Goal: Task Accomplishment & Management: Complete application form

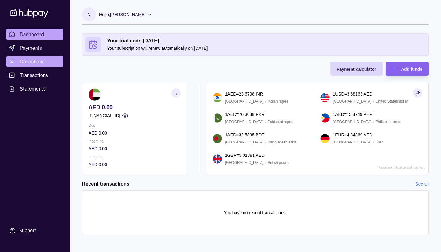
click at [33, 61] on span "Collections" at bounding box center [32, 61] width 25 height 7
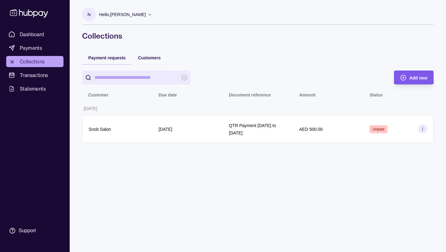
click at [404, 77] on icon "button" at bounding box center [403, 78] width 6 height 6
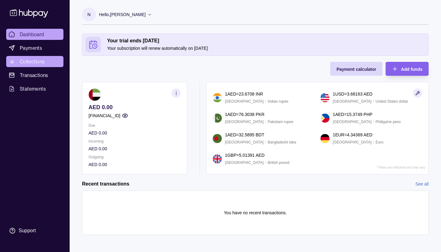
click at [33, 60] on span "Collections" at bounding box center [32, 61] width 25 height 7
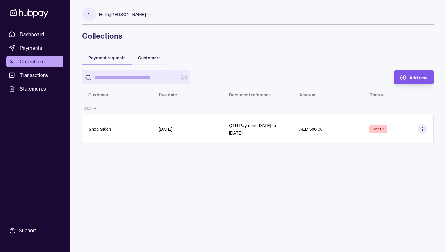
click at [403, 77] on icon "button" at bounding box center [403, 78] width 0 height 2
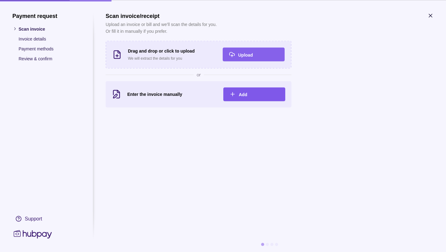
click at [231, 92] on icon "button" at bounding box center [233, 94] width 6 height 6
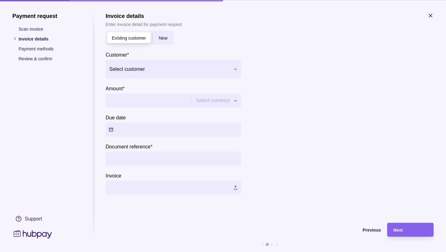
click at [164, 37] on span "New" at bounding box center [163, 38] width 9 height 5
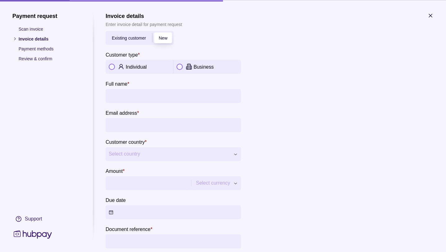
click at [180, 66] on button "button" at bounding box center [180, 67] width 6 height 6
click at [123, 95] on input "Company name *" at bounding box center [173, 96] width 129 height 14
click at [111, 97] on input "**********" at bounding box center [173, 96] width 129 height 14
type input "**********"
click at [121, 126] on input "Email address *" at bounding box center [173, 125] width 129 height 14
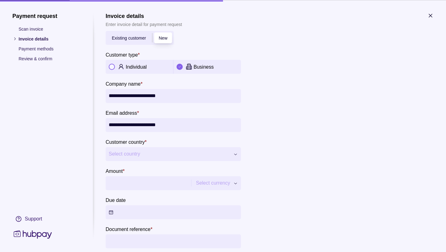
type input "**********"
click at [235, 155] on icon "button" at bounding box center [235, 155] width 3 height 2
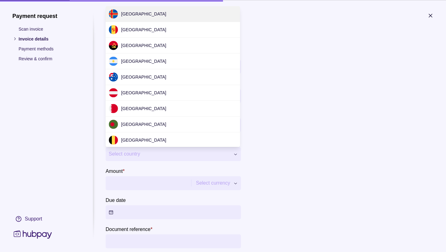
click at [114, 154] on div at bounding box center [223, 126] width 446 height 252
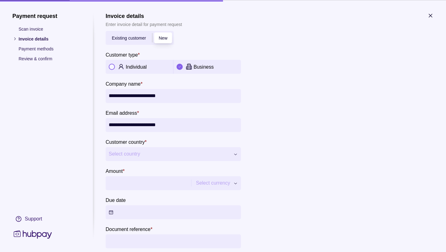
click at [114, 154] on span "Select country" at bounding box center [169, 154] width 121 height 7
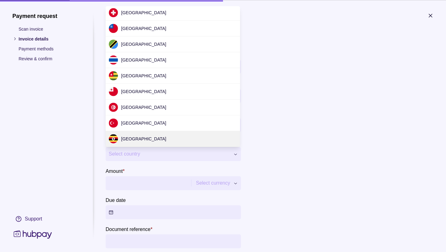
scroll to position [1850, 0]
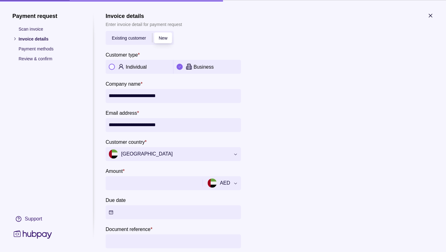
click at [119, 180] on input "Amount *" at bounding box center [153, 183] width 89 height 14
type input "***"
click at [369, 139] on div at bounding box center [340, 151] width 186 height 253
click at [111, 211] on button "Due date" at bounding box center [173, 212] width 135 height 14
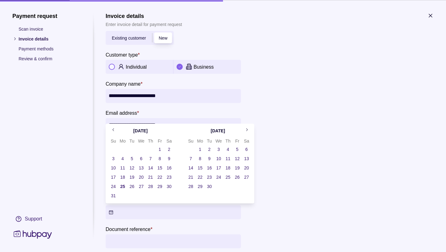
click at [124, 186] on button "25" at bounding box center [122, 186] width 9 height 9
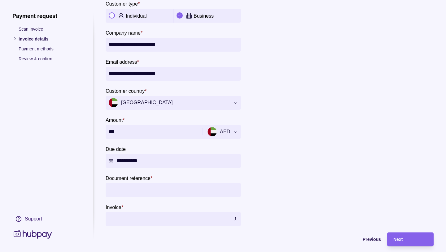
scroll to position [65, 0]
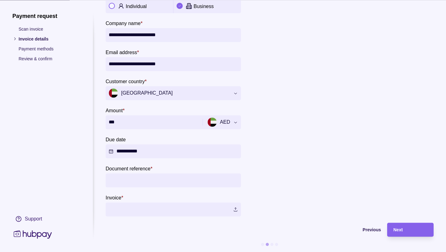
click at [120, 174] on input "Document reference *" at bounding box center [173, 181] width 129 height 14
click at [134, 206] on label at bounding box center [173, 210] width 135 height 14
click at [238, 177] on div "**********" at bounding box center [173, 181] width 135 height 14
click at [182, 177] on input "**********" at bounding box center [173, 181] width 129 height 14
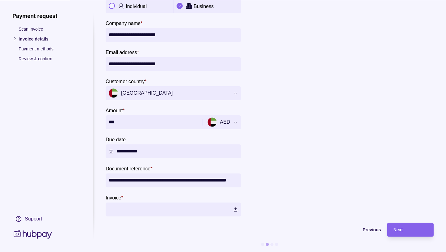
type input "**********"
click at [279, 153] on div at bounding box center [340, 90] width 186 height 253
click at [237, 204] on label at bounding box center [173, 210] width 135 height 14
click at [397, 228] on span "Next" at bounding box center [397, 230] width 9 height 5
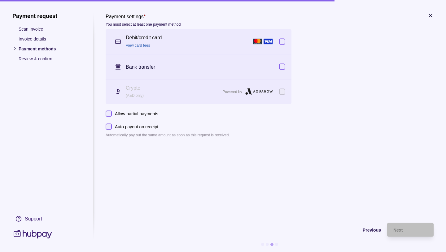
scroll to position [5, 0]
click at [283, 38] on button "button" at bounding box center [282, 41] width 6 height 6
click at [283, 64] on button "button" at bounding box center [282, 67] width 6 height 6
click at [402, 228] on span "Next" at bounding box center [397, 230] width 9 height 5
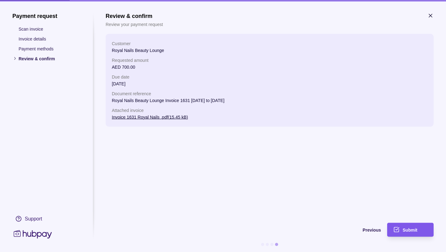
click at [409, 228] on span "Submit" at bounding box center [410, 230] width 15 height 5
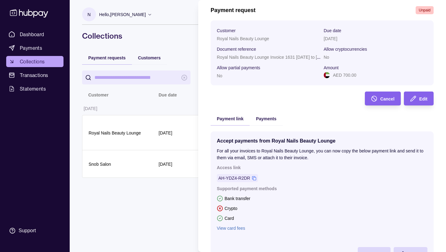
scroll to position [60, 0]
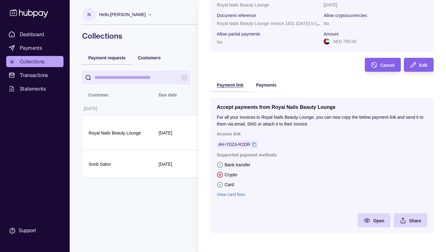
click at [229, 85] on span "Payment link" at bounding box center [230, 85] width 27 height 5
click at [253, 144] on icon at bounding box center [254, 145] width 4 height 4
click at [100, 164] on html "Dashboard Payments Collections Transactions Statements Support N Hello, [PERSON…" at bounding box center [223, 126] width 446 height 252
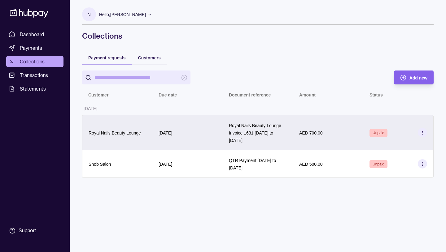
click at [251, 127] on p "Royal Nails Beauty Lounge Invoice 1631 [DATE] to [DATE]" at bounding box center [255, 133] width 52 height 20
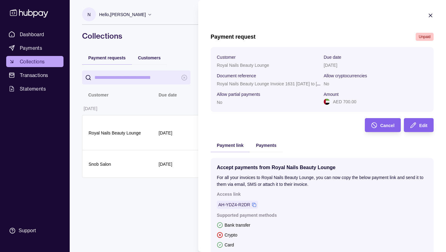
click at [429, 14] on icon "button" at bounding box center [430, 15] width 3 height 3
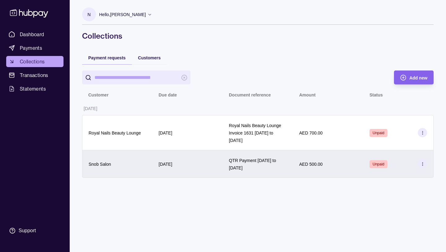
click at [250, 169] on p "QTR Payment [DATE] to [DATE]" at bounding box center [252, 164] width 47 height 12
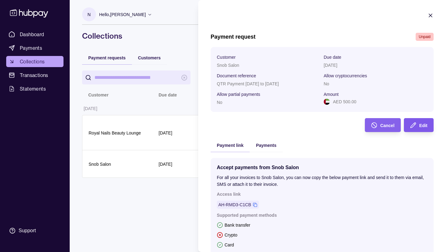
click at [420, 125] on span "Edit" at bounding box center [423, 125] width 8 height 5
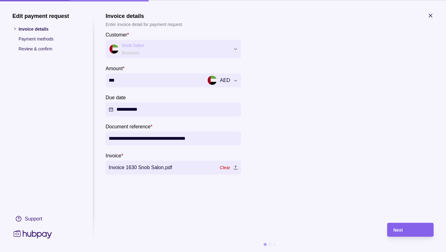
click at [109, 138] on input "**********" at bounding box center [173, 139] width 129 height 14
type input "**********"
click at [430, 17] on icon "button" at bounding box center [431, 15] width 6 height 6
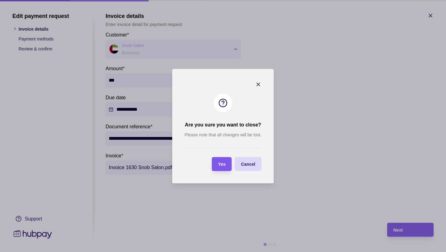
click at [222, 164] on span "Yes" at bounding box center [221, 164] width 7 height 5
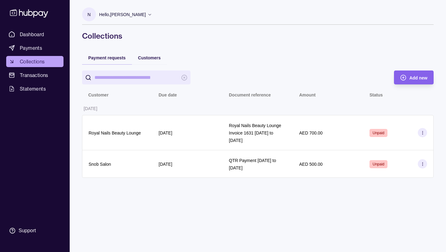
click at [103, 132] on html "Dashboard Payments Collections Transactions Statements Support N Hello, [PERSON…" at bounding box center [223, 126] width 446 height 252
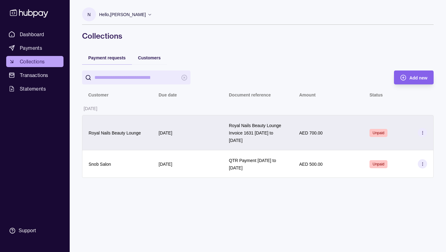
click at [121, 135] on p "Royal Nails Beauty Lounge" at bounding box center [115, 133] width 52 height 5
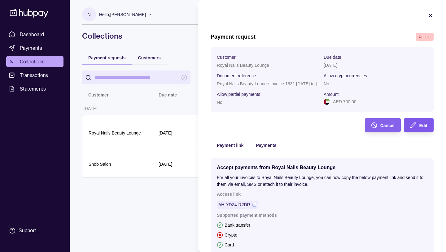
click at [420, 125] on span "Edit" at bounding box center [423, 125] width 8 height 5
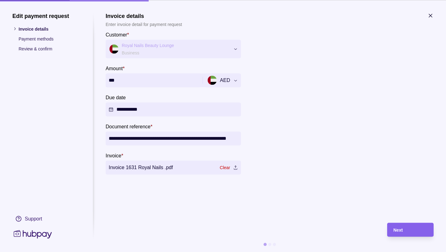
click at [201, 138] on input "**********" at bounding box center [173, 139] width 129 height 14
type input "**********"
click at [162, 167] on label "Invoice 1631 Royal Nails .pdf" at bounding box center [173, 168] width 135 height 14
click at [155, 168] on label "Invoice 1631 Royal Nails .pdf" at bounding box center [173, 168] width 135 height 14
click at [396, 230] on span "Next" at bounding box center [397, 230] width 9 height 5
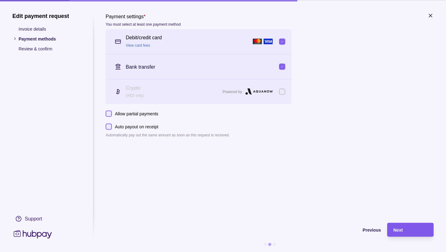
click at [397, 231] on span "Next" at bounding box center [397, 230] width 9 height 5
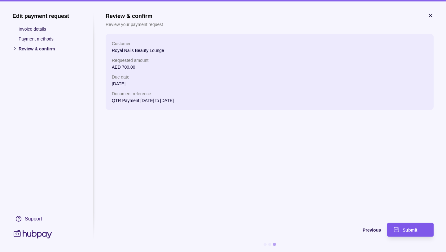
click at [412, 230] on span "Submit" at bounding box center [410, 230] width 15 height 5
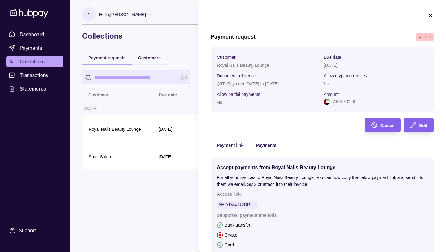
click at [428, 15] on icon "button" at bounding box center [431, 15] width 6 height 6
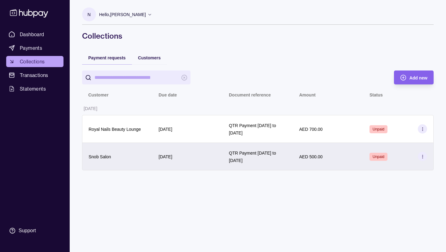
click at [99, 158] on p "Snob Salon" at bounding box center [100, 157] width 22 height 5
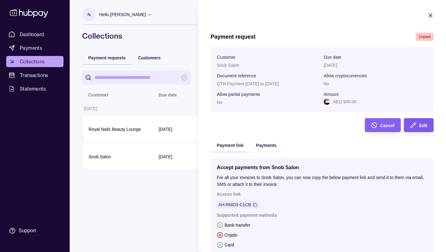
click at [419, 124] on span "Edit" at bounding box center [423, 125] width 8 height 5
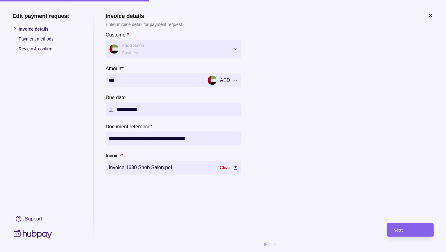
click at [142, 139] on input "**********" at bounding box center [173, 139] width 129 height 14
click at [180, 139] on input "**********" at bounding box center [173, 139] width 129 height 14
click at [166, 139] on input "**********" at bounding box center [173, 139] width 129 height 14
click at [196, 139] on input "**********" at bounding box center [173, 139] width 129 height 14
type input "**********"
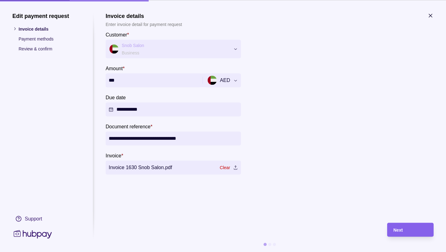
click at [340, 152] on div at bounding box center [340, 100] width 186 height 150
click at [397, 229] on span "Next" at bounding box center [397, 230] width 9 height 5
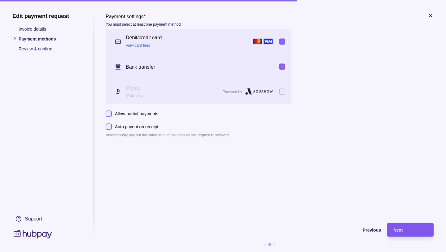
click at [397, 229] on span "Next" at bounding box center [397, 230] width 9 height 5
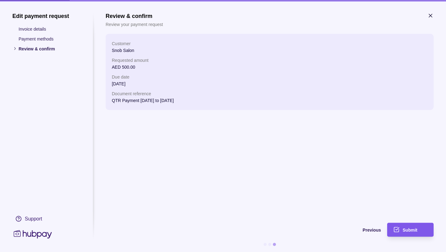
click at [407, 226] on div "Submit" at bounding box center [405, 230] width 43 height 14
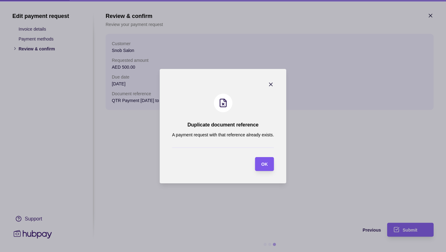
click at [265, 163] on span "OK" at bounding box center [264, 164] width 7 height 5
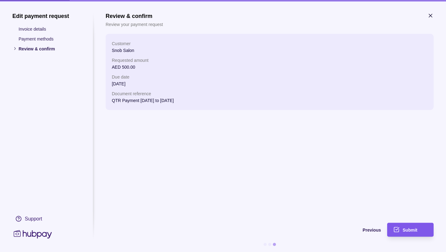
click at [408, 229] on span "Submit" at bounding box center [410, 230] width 15 height 5
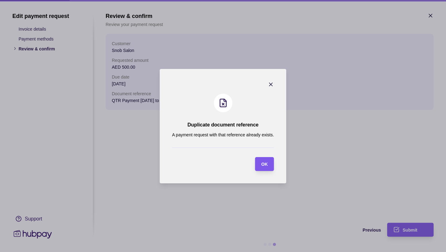
click at [265, 167] on div "OK" at bounding box center [264, 163] width 7 height 7
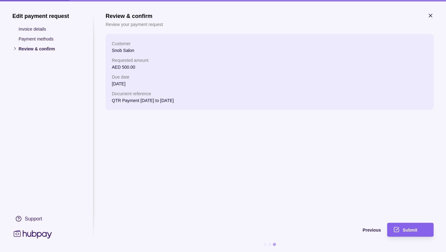
click at [431, 15] on icon "button" at bounding box center [431, 15] width 6 height 6
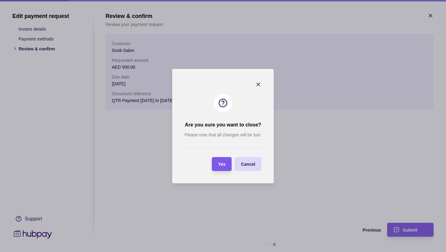
click at [223, 164] on span "Yes" at bounding box center [221, 164] width 7 height 5
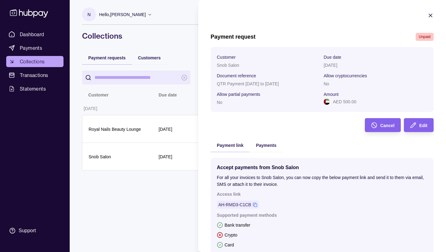
click at [429, 15] on icon "button" at bounding box center [430, 15] width 3 height 3
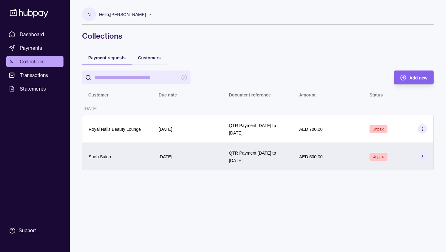
click at [100, 157] on p "Snob Salon" at bounding box center [100, 157] width 22 height 5
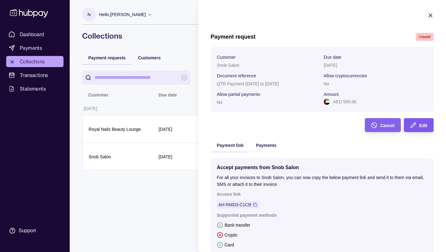
click at [420, 124] on span "Edit" at bounding box center [423, 125] width 8 height 5
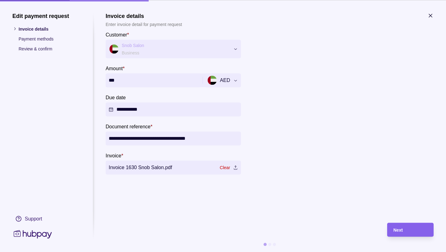
click at [171, 139] on input "**********" at bounding box center [173, 139] width 129 height 14
click at [211, 138] on input "**********" at bounding box center [173, 139] width 129 height 14
type input "**********"
click at [398, 231] on span "Next" at bounding box center [397, 230] width 9 height 5
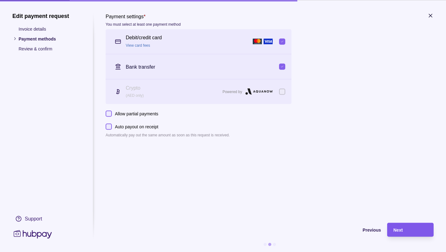
click at [397, 234] on div "Next" at bounding box center [405, 230] width 43 height 14
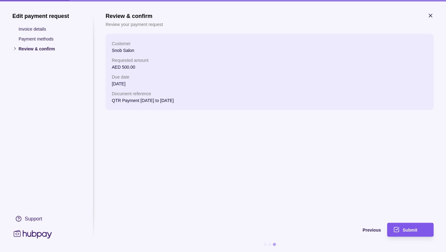
click at [409, 230] on span "Submit" at bounding box center [410, 230] width 15 height 5
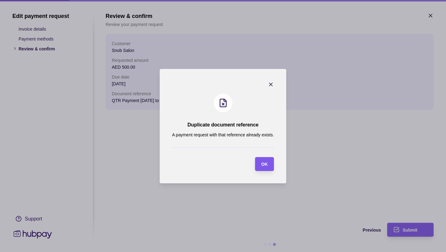
click at [266, 165] on span "OK" at bounding box center [264, 164] width 7 height 5
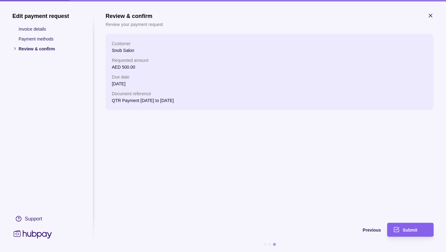
click at [430, 18] on icon "button" at bounding box center [431, 15] width 6 height 6
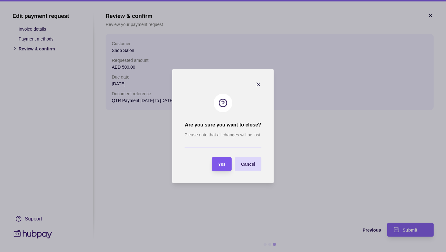
click at [223, 164] on span "Yes" at bounding box center [221, 164] width 7 height 5
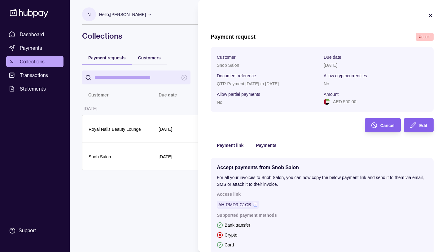
click at [428, 14] on icon "button" at bounding box center [431, 15] width 6 height 6
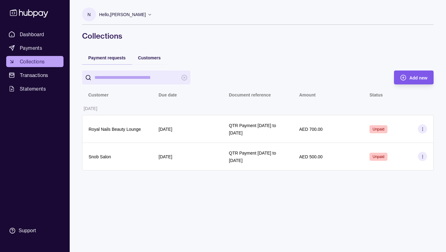
click at [403, 76] on icon "button" at bounding box center [403, 78] width 6 height 6
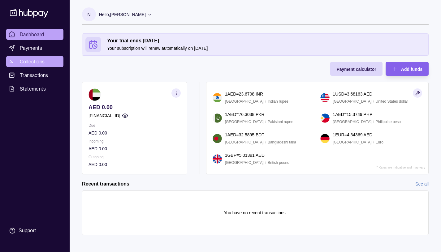
click at [30, 61] on span "Collections" at bounding box center [32, 61] width 25 height 7
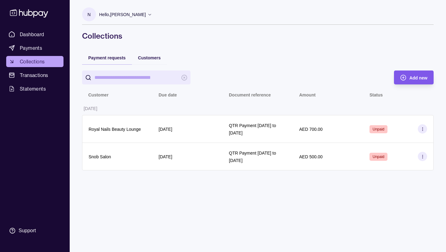
click at [411, 79] on span "Add new" at bounding box center [419, 78] width 18 height 5
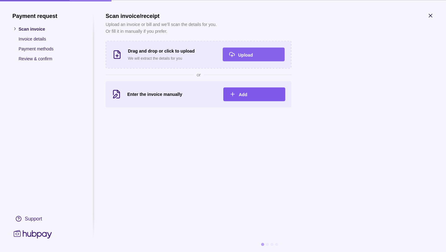
click at [235, 92] on icon "button" at bounding box center [233, 94] width 6 height 6
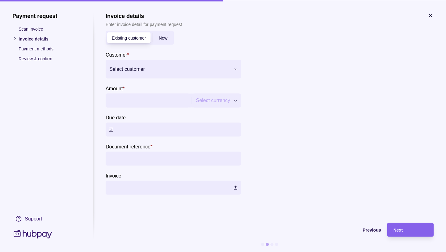
click at [164, 39] on span "New" at bounding box center [163, 38] width 9 height 5
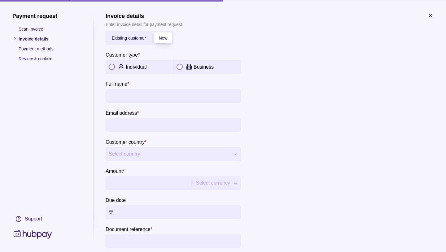
click at [182, 66] on button "button" at bounding box center [180, 67] width 6 height 6
click at [125, 96] on input "Company name *" at bounding box center [173, 96] width 129 height 14
type input "**********"
click at [120, 123] on input "Email address *" at bounding box center [173, 125] width 129 height 14
type input "**********"
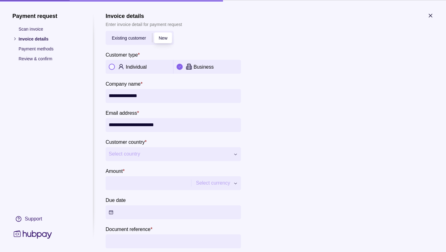
click at [235, 155] on icon "button" at bounding box center [235, 154] width 5 height 5
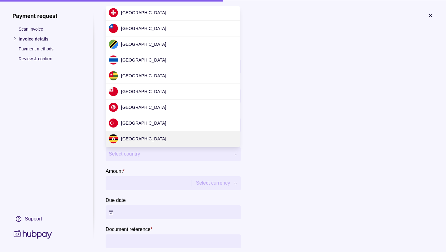
scroll to position [1850, 0]
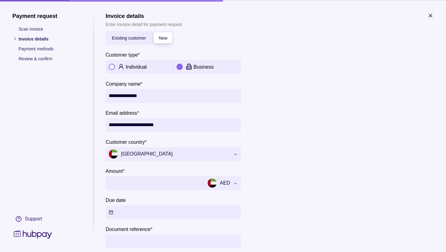
click at [119, 182] on input "Amount *" at bounding box center [153, 183] width 89 height 14
type input "***"
click at [112, 213] on button "Due date" at bounding box center [173, 212] width 135 height 14
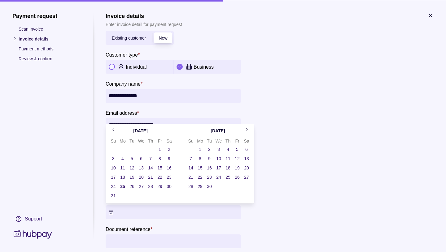
click at [121, 186] on button "25" at bounding box center [122, 186] width 9 height 9
click at [328, 145] on div at bounding box center [340, 151] width 186 height 253
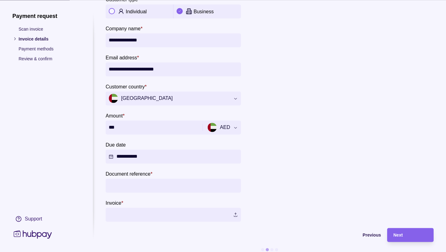
scroll to position [65, 0]
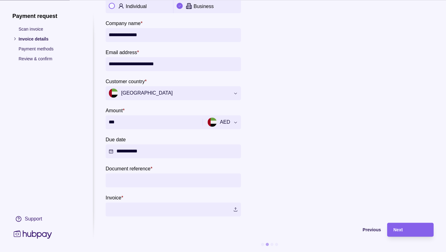
click at [119, 176] on input "Document reference *" at bounding box center [173, 181] width 129 height 14
type input "*"
type input "**********"
click at [235, 205] on label at bounding box center [173, 210] width 135 height 14
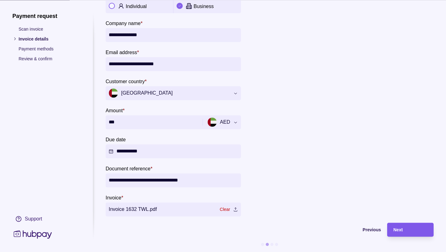
click at [401, 228] on span "Next" at bounding box center [397, 230] width 9 height 5
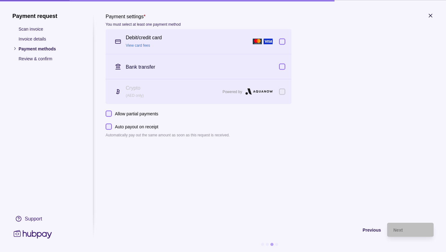
scroll to position [5, 0]
click at [282, 38] on button "button" at bounding box center [282, 41] width 6 height 6
click at [282, 64] on button "button" at bounding box center [282, 67] width 6 height 6
click at [397, 228] on span "Next" at bounding box center [397, 230] width 9 height 5
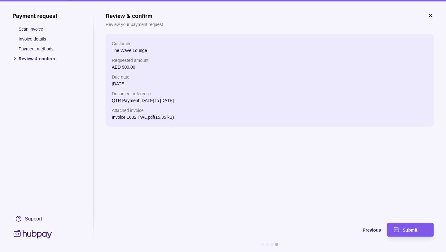
click at [407, 228] on span "Submit" at bounding box center [410, 230] width 15 height 5
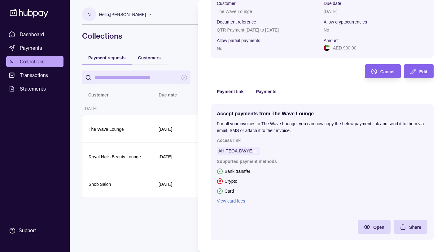
scroll to position [60, 0]
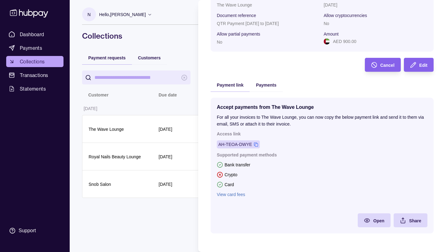
click at [256, 144] on icon at bounding box center [256, 145] width 4 height 4
click at [247, 145] on div "AH-TEOA-DWYE" at bounding box center [235, 144] width 34 height 7
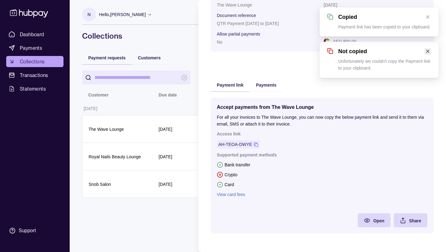
click at [428, 52] on icon "close" at bounding box center [427, 51] width 3 height 3
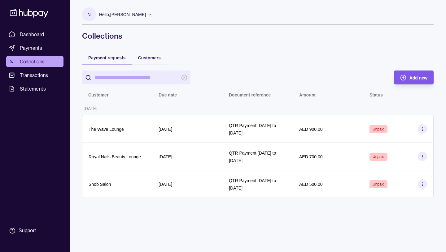
click at [414, 78] on span "Add new" at bounding box center [419, 78] width 18 height 5
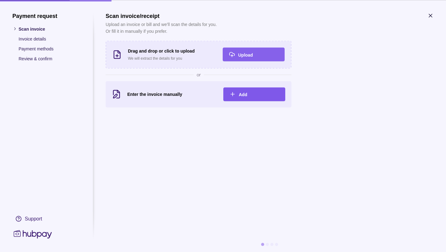
click at [242, 94] on span "Add" at bounding box center [243, 94] width 8 height 5
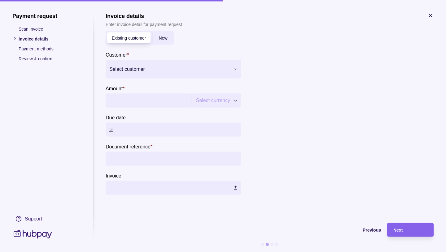
click at [164, 39] on span "New" at bounding box center [163, 38] width 9 height 5
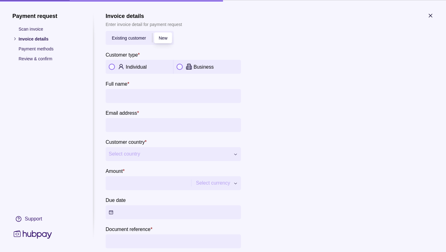
click at [180, 65] on button "button" at bounding box center [180, 67] width 6 height 6
click at [121, 99] on input "Company name *" at bounding box center [173, 96] width 129 height 14
type input "**********"
click at [117, 124] on input "Email address *" at bounding box center [173, 125] width 129 height 14
type input "**********"
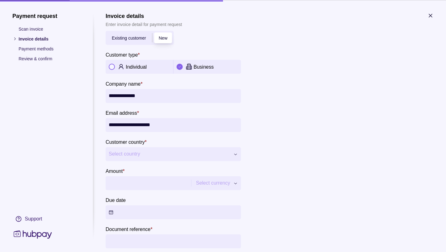
click at [237, 155] on icon "button" at bounding box center [235, 154] width 5 height 5
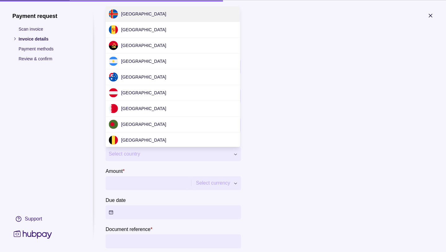
click at [126, 153] on div at bounding box center [223, 126] width 446 height 252
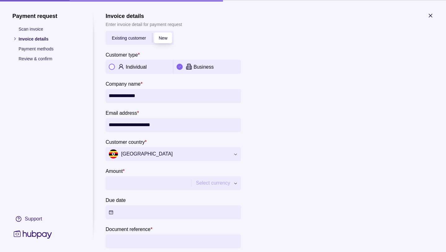
click at [138, 150] on span "[GEOGRAPHIC_DATA]" at bounding box center [169, 154] width 121 height 9
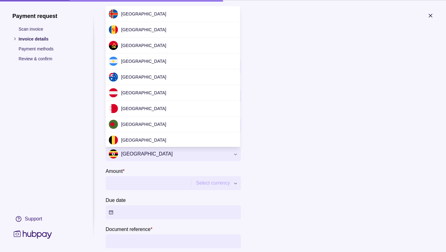
scroll to position [1818, 0]
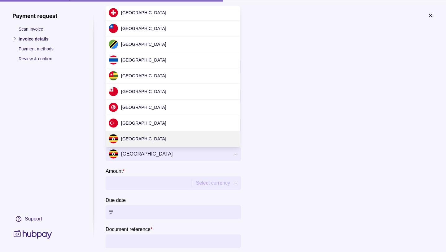
click at [138, 157] on div at bounding box center [223, 126] width 446 height 252
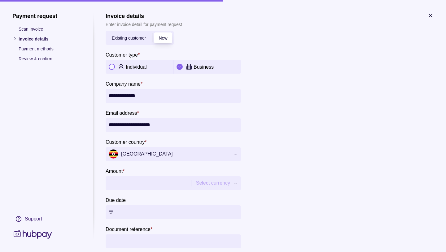
click at [143, 151] on span "[GEOGRAPHIC_DATA]" at bounding box center [169, 154] width 121 height 9
drag, startPoint x: 139, startPoint y: 154, endPoint x: 136, endPoint y: 153, distance: 3.1
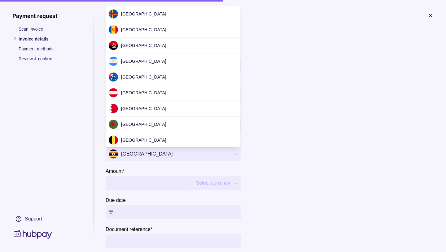
click at [153, 152] on span "[GEOGRAPHIC_DATA]" at bounding box center [169, 154] width 121 height 9
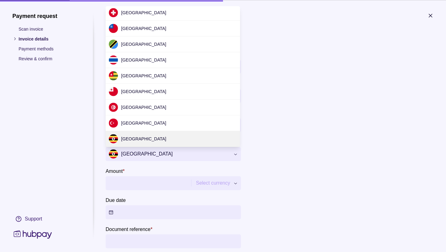
click at [236, 156] on div at bounding box center [223, 126] width 446 height 252
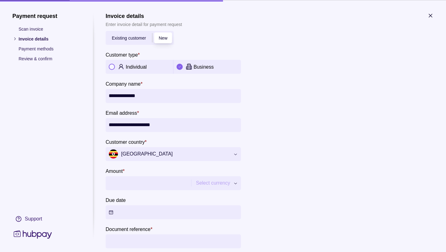
click at [236, 156] on icon "button" at bounding box center [235, 154] width 5 height 5
click at [136, 156] on div at bounding box center [223, 126] width 446 height 252
click at [137, 153] on span "[GEOGRAPHIC_DATA]" at bounding box center [169, 154] width 121 height 9
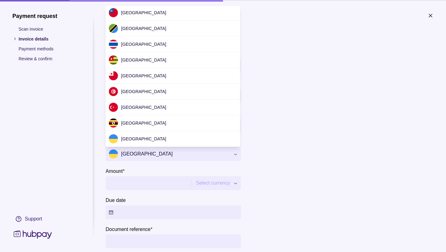
scroll to position [1850, 0]
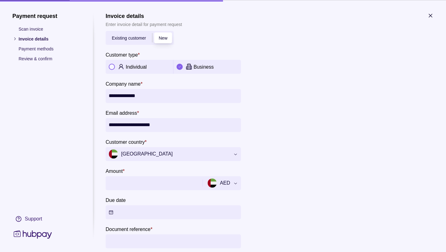
click at [118, 185] on input "Amount *" at bounding box center [153, 183] width 89 height 14
type input "***"
click at [301, 173] on div at bounding box center [340, 151] width 186 height 253
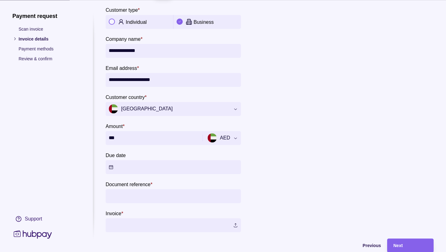
scroll to position [45, 0]
click at [112, 166] on button "Due date" at bounding box center [173, 167] width 135 height 14
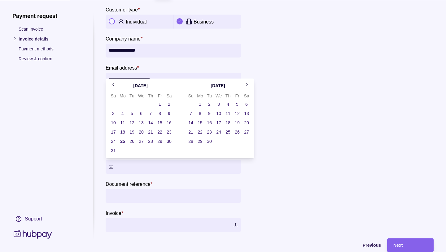
click at [124, 140] on button "25" at bounding box center [122, 141] width 9 height 9
click at [114, 196] on input "Document reference *" at bounding box center [173, 196] width 129 height 14
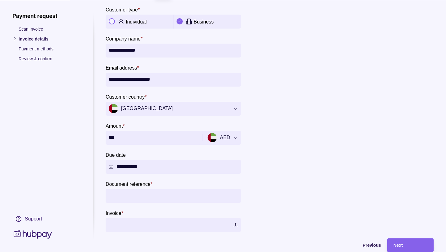
click at [114, 196] on input "Document reference *" at bounding box center [173, 196] width 129 height 14
type input "**********"
click at [235, 225] on label at bounding box center [173, 225] width 135 height 14
click at [112, 222] on label at bounding box center [173, 225] width 135 height 14
click at [233, 226] on label at bounding box center [173, 225] width 135 height 14
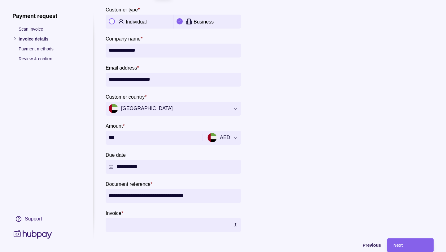
click at [236, 225] on label at bounding box center [173, 225] width 135 height 14
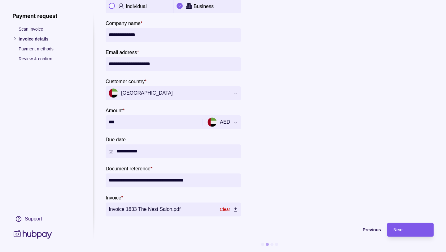
click at [395, 228] on span "Next" at bounding box center [397, 230] width 9 height 5
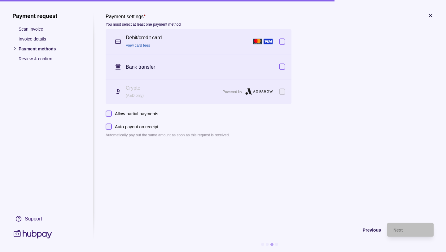
scroll to position [5, 0]
click at [282, 38] on button "button" at bounding box center [282, 41] width 6 height 6
click at [281, 64] on button "button" at bounding box center [282, 67] width 6 height 6
click at [398, 228] on span "Next" at bounding box center [397, 230] width 9 height 5
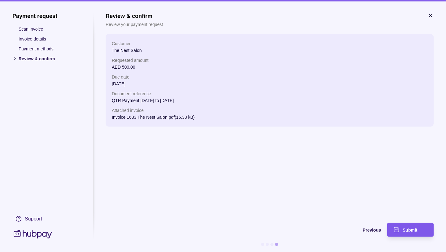
click at [405, 228] on span "Submit" at bounding box center [410, 230] width 15 height 5
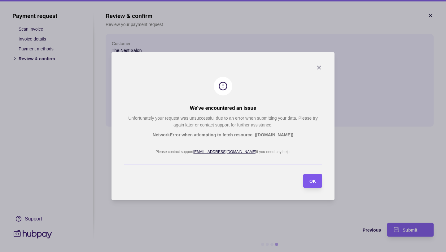
click at [313, 183] on span "OK" at bounding box center [312, 181] width 7 height 5
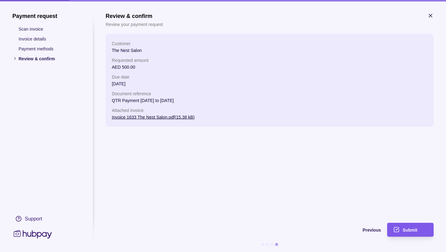
click at [411, 226] on div "Submit" at bounding box center [415, 229] width 25 height 7
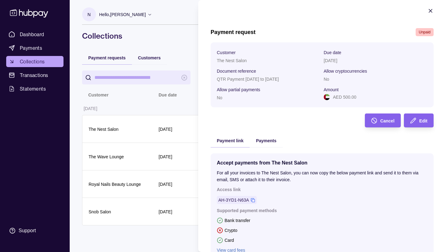
scroll to position [60, 0]
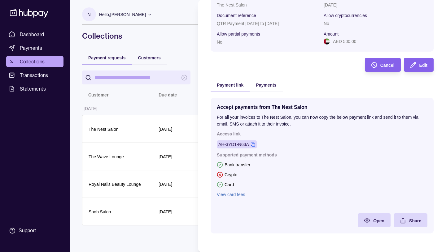
click at [248, 145] on div "AH-3YD1-N63A" at bounding box center [233, 144] width 31 height 7
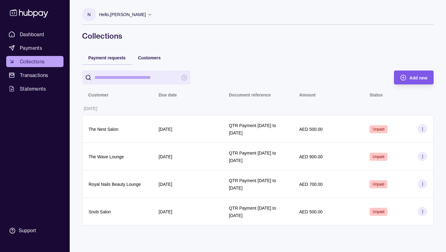
click at [406, 76] on circle "button" at bounding box center [403, 77] width 5 height 5
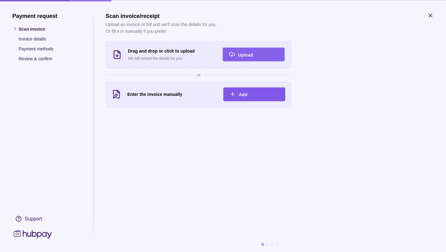
click at [234, 94] on icon "button" at bounding box center [233, 94] width 6 height 6
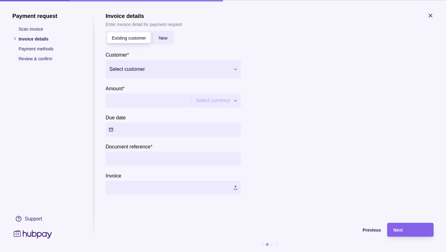
click at [164, 40] on span "New" at bounding box center [163, 38] width 9 height 5
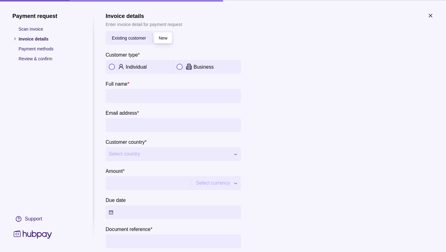
click at [181, 66] on button "button" at bounding box center [180, 67] width 6 height 6
click at [118, 97] on input "Company name *" at bounding box center [173, 96] width 129 height 14
type input "**********"
click at [123, 125] on input "Email address *" at bounding box center [173, 125] width 129 height 14
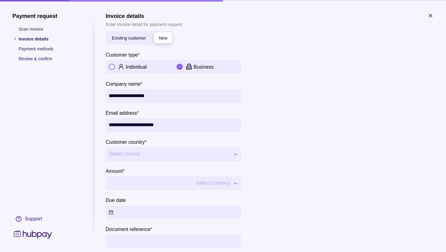
type input "**********"
click at [234, 155] on icon "button" at bounding box center [235, 154] width 5 height 5
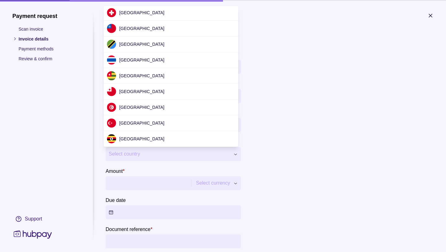
scroll to position [1850, 0]
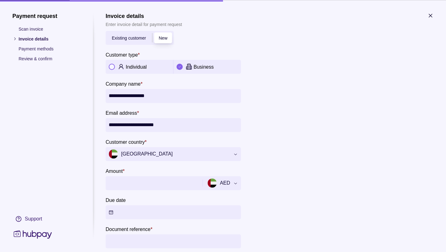
click at [120, 184] on input "Amount *" at bounding box center [153, 183] width 89 height 14
type input "***"
click at [111, 212] on button "Due date" at bounding box center [173, 212] width 135 height 14
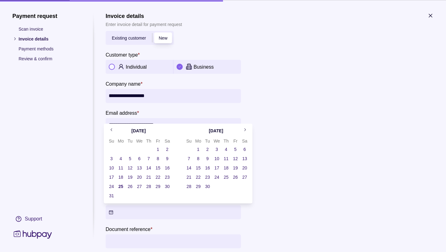
click at [121, 186] on button "25" at bounding box center [120, 186] width 9 height 9
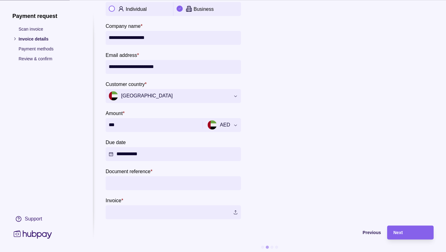
scroll to position [65, 2]
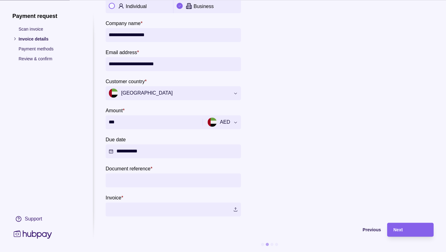
click at [115, 177] on input "Document reference *" at bounding box center [173, 181] width 129 height 14
type input "**********"
click at [234, 207] on label at bounding box center [173, 210] width 135 height 14
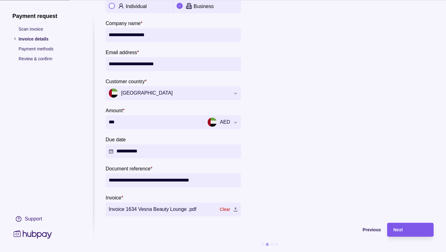
click at [398, 229] on div "Next" at bounding box center [405, 230] width 43 height 14
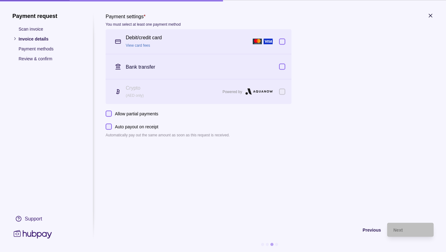
scroll to position [5, 2]
click at [281, 38] on button "button" at bounding box center [282, 41] width 6 height 6
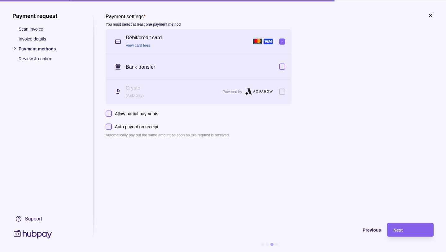
click at [281, 64] on button "button" at bounding box center [282, 67] width 6 height 6
click at [404, 226] on div "Next" at bounding box center [410, 229] width 34 height 7
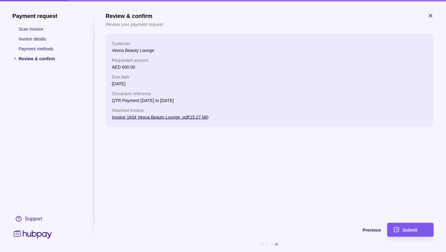
click at [405, 228] on span "Submit" at bounding box center [410, 230] width 15 height 5
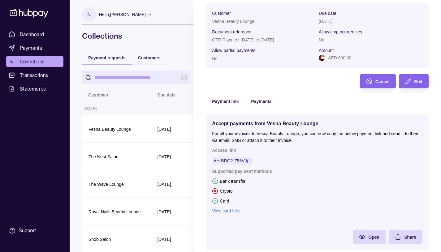
scroll to position [51, 0]
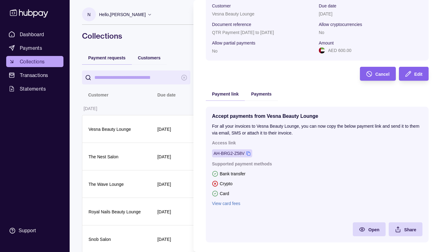
click at [238, 153] on div "AH-BRG2-Z58V" at bounding box center [229, 153] width 31 height 7
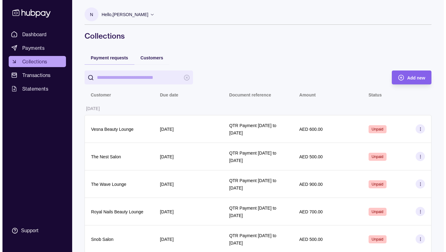
scroll to position [7, 0]
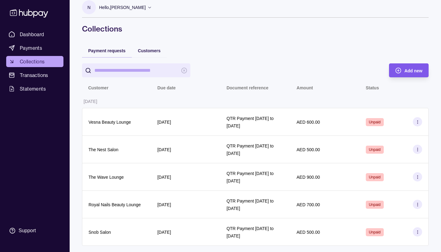
click at [401, 68] on icon "button" at bounding box center [399, 71] width 6 height 6
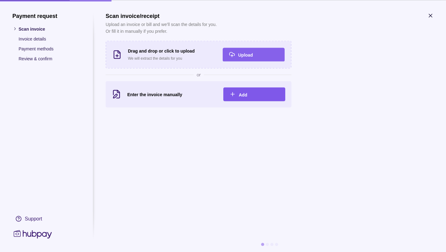
click at [231, 96] on icon "button" at bounding box center [233, 94] width 6 height 6
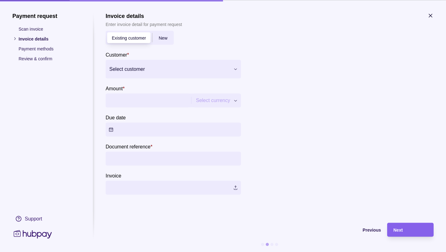
click at [165, 38] on span "New" at bounding box center [163, 38] width 9 height 5
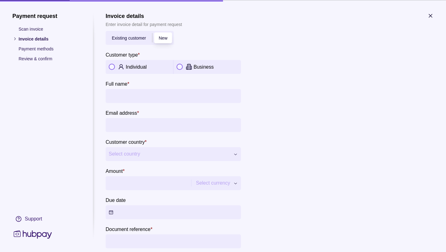
click at [180, 65] on button "button" at bounding box center [180, 67] width 6 height 6
click at [116, 96] on input "Company name *" at bounding box center [173, 96] width 129 height 14
type input "**********"
click at [117, 126] on input "Email address *" at bounding box center [173, 125] width 129 height 14
type input "**********"
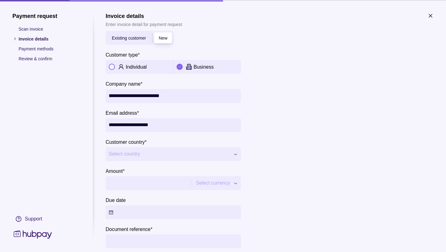
click at [236, 152] on button "Select country" at bounding box center [173, 154] width 135 height 14
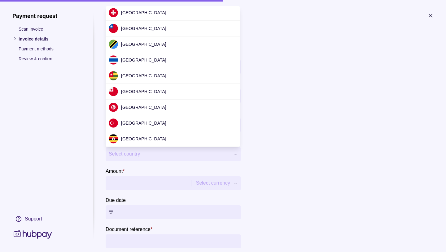
scroll to position [1850, 0]
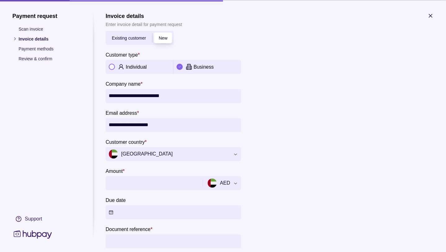
click at [117, 184] on input "Amount *" at bounding box center [153, 183] width 89 height 14
type input "***"
click at [328, 155] on div at bounding box center [340, 151] width 186 height 253
click at [112, 211] on button "Due date" at bounding box center [173, 212] width 135 height 14
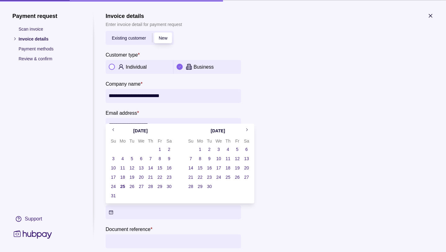
click at [123, 186] on button "25" at bounding box center [122, 186] width 9 height 9
click at [322, 175] on div at bounding box center [340, 151] width 186 height 253
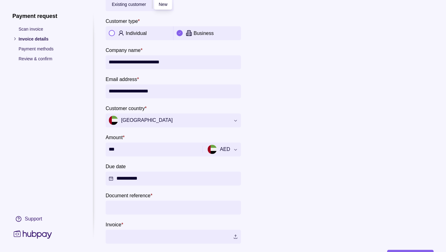
scroll to position [65, 0]
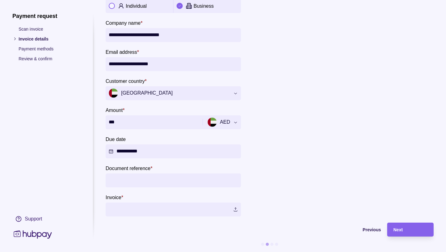
click at [119, 175] on input "Document reference *" at bounding box center [173, 181] width 129 height 14
type input "**********"
click at [235, 204] on label at bounding box center [173, 210] width 135 height 14
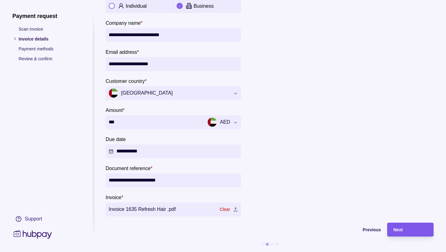
click at [402, 228] on span "Next" at bounding box center [397, 230] width 9 height 5
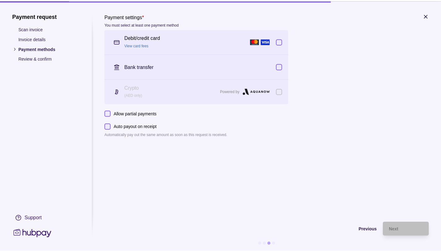
scroll to position [5, 0]
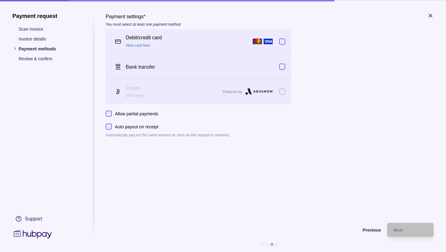
click at [283, 38] on button "button" at bounding box center [282, 41] width 6 height 6
click at [284, 64] on button "button" at bounding box center [282, 67] width 6 height 6
click at [398, 228] on span "Next" at bounding box center [397, 230] width 9 height 5
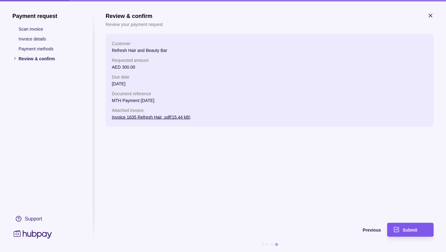
click at [410, 228] on span "Submit" at bounding box center [410, 230] width 15 height 5
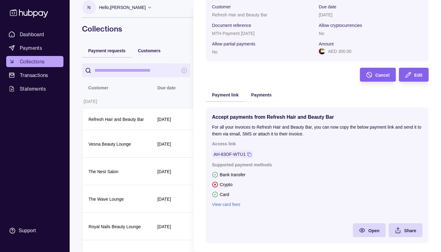
scroll to position [60, 0]
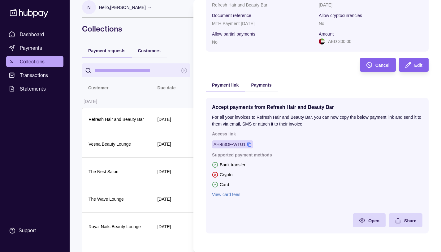
click at [230, 145] on div "AH-83OF-WTU1" at bounding box center [230, 144] width 32 height 7
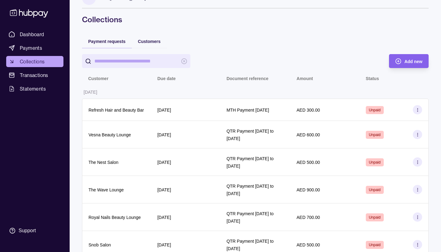
scroll to position [35, 0]
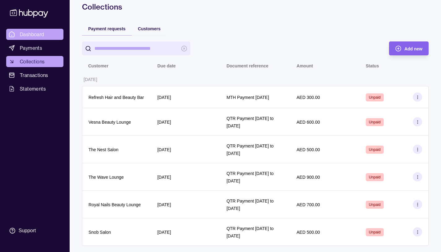
click at [31, 34] on span "Dashboard" at bounding box center [32, 34] width 24 height 7
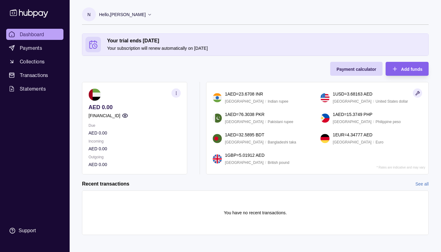
click at [152, 15] on icon at bounding box center [149, 14] width 5 height 5
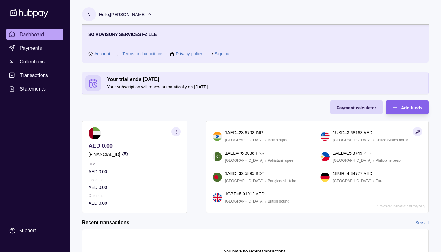
click at [221, 54] on link "Sign out" at bounding box center [223, 53] width 16 height 7
